Goal: Find specific page/section: Find specific page/section

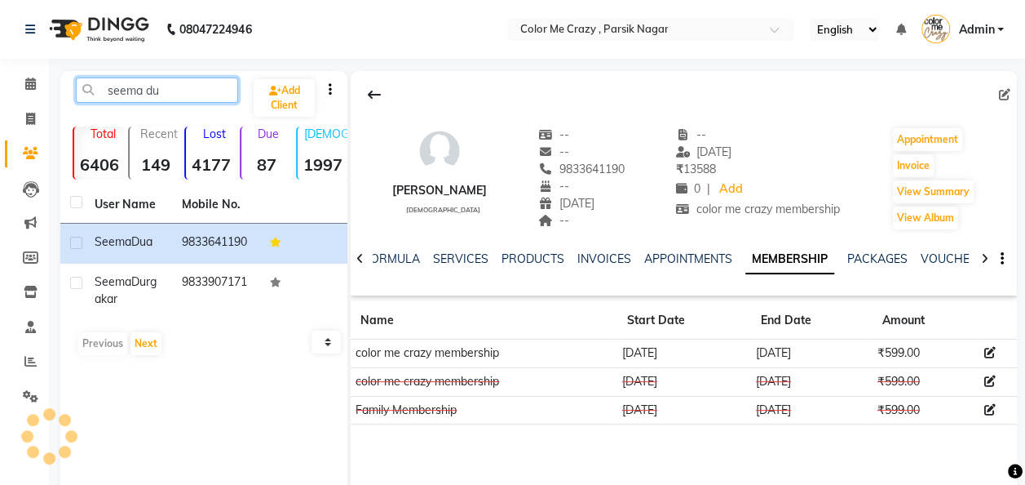
click at [202, 93] on input "seema du" at bounding box center [157, 89] width 162 height 25
type input "s"
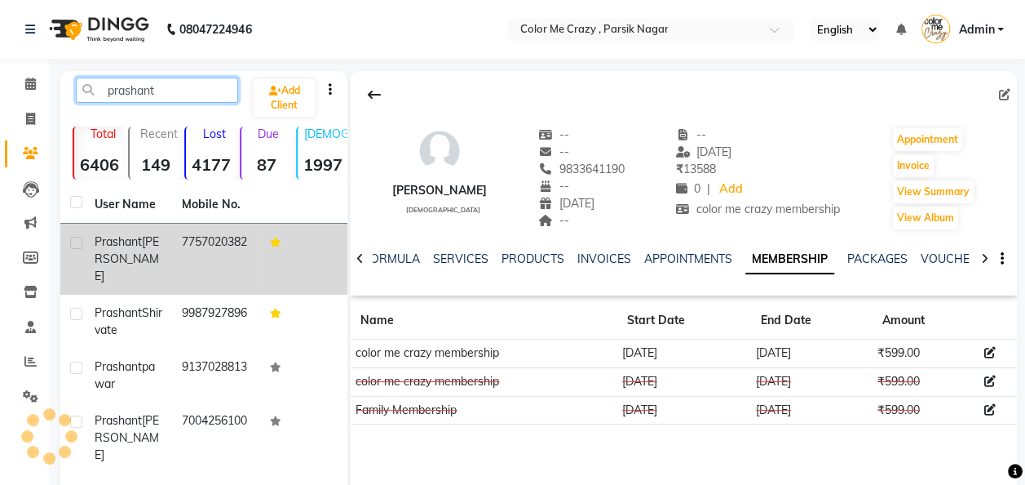
type input "prashant"
click at [122, 247] on span "Prashant" at bounding box center [118, 241] width 47 height 15
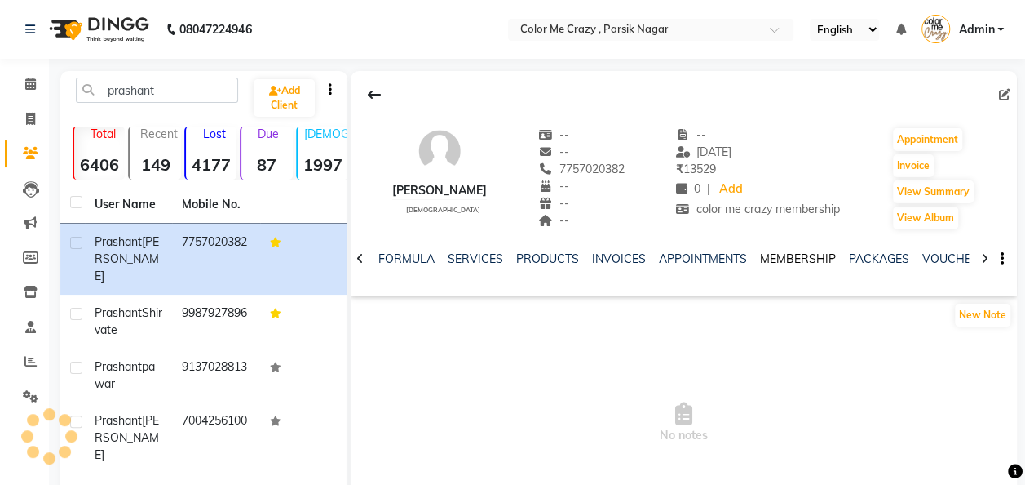
click at [792, 254] on link "MEMBERSHIP" at bounding box center [798, 258] width 76 height 15
